Goal: Browse casually: Explore the website without a specific task or goal

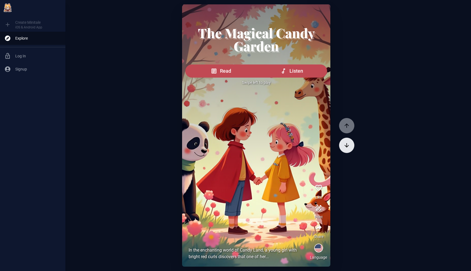
click at [340, 148] on button "button" at bounding box center [346, 144] width 15 height 15
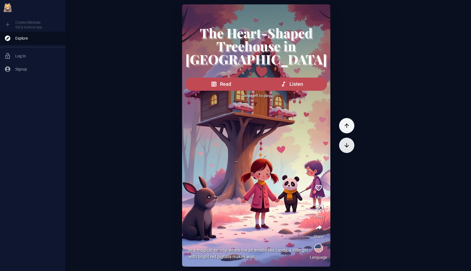
click at [352, 147] on button "button" at bounding box center [346, 144] width 15 height 15
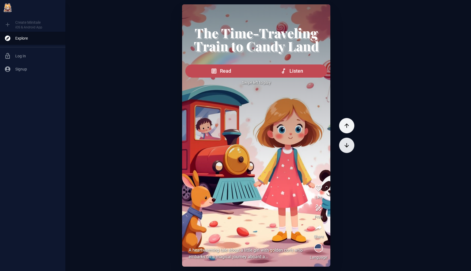
click at [352, 146] on button "button" at bounding box center [346, 144] width 15 height 15
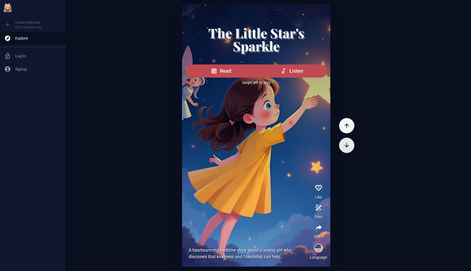
click at [352, 146] on button "button" at bounding box center [346, 144] width 15 height 15
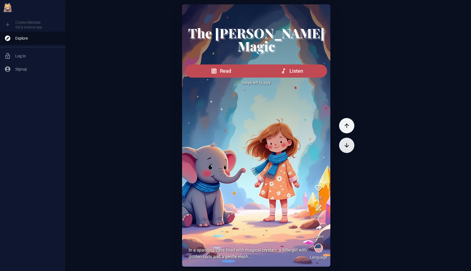
click at [352, 146] on button "button" at bounding box center [346, 144] width 15 height 15
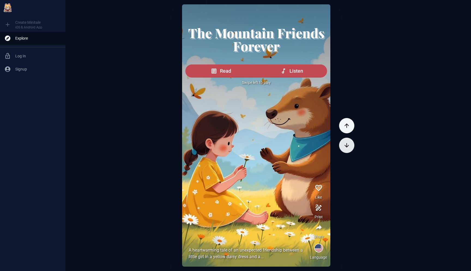
click at [349, 147] on icon "button" at bounding box center [347, 145] width 7 height 7
